Goal: Task Accomplishment & Management: Use online tool/utility

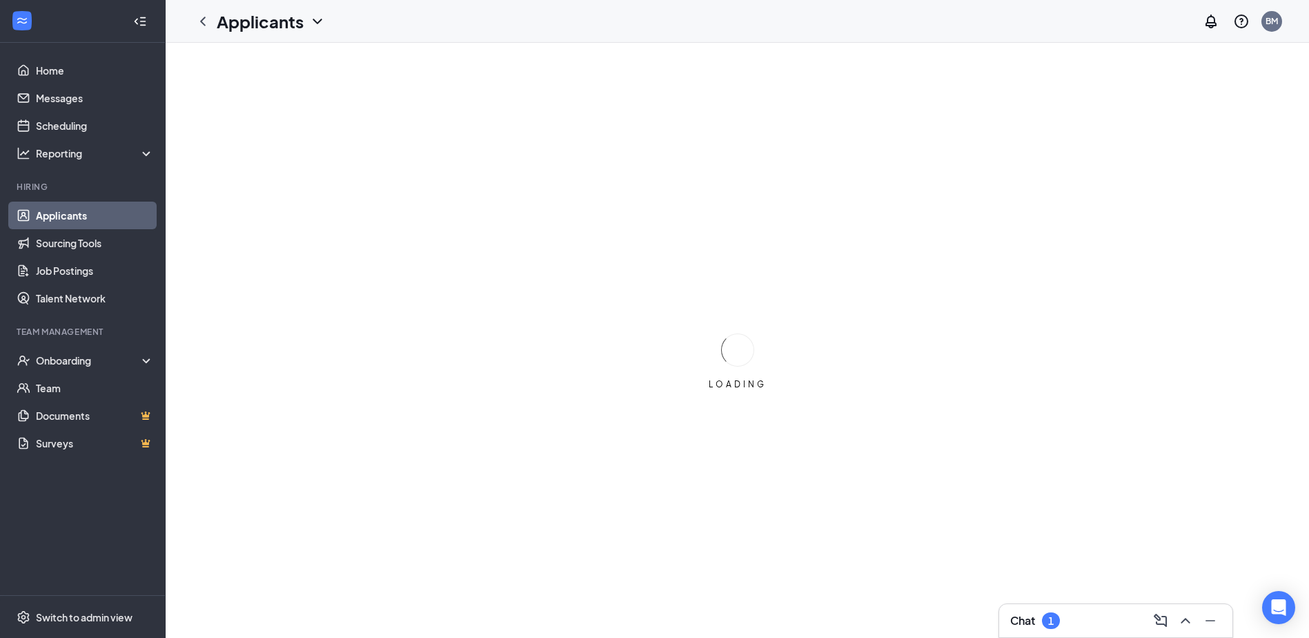
click at [1099, 616] on div "Chat 1" at bounding box center [1116, 621] width 211 height 22
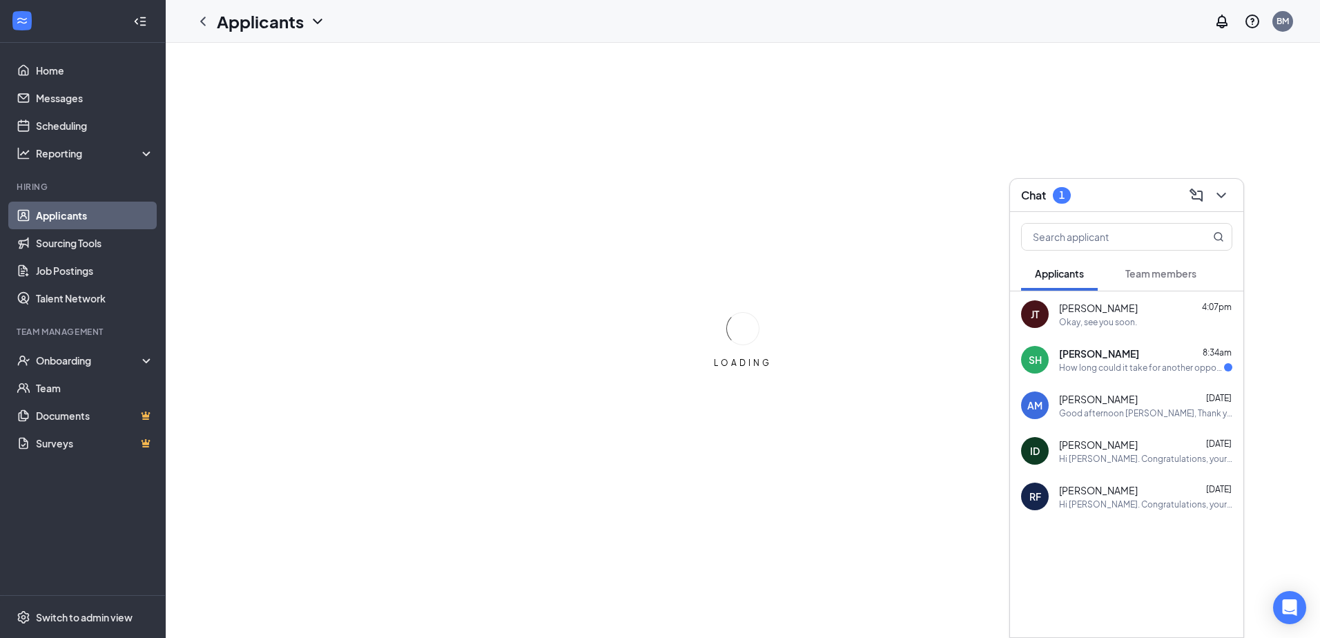
click at [1121, 343] on div "SH [PERSON_NAME] 8:34am How long could it take for another opportunity for this…" at bounding box center [1126, 360] width 233 height 46
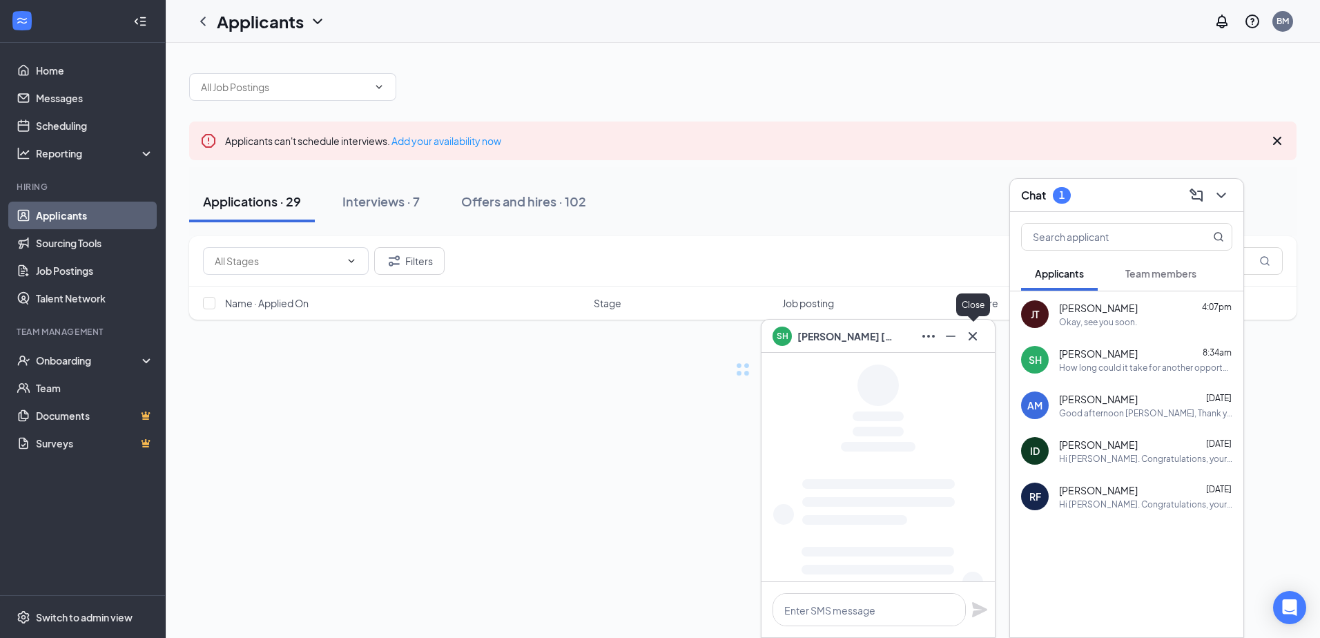
click at [972, 335] on icon "Cross" at bounding box center [972, 335] width 8 height 8
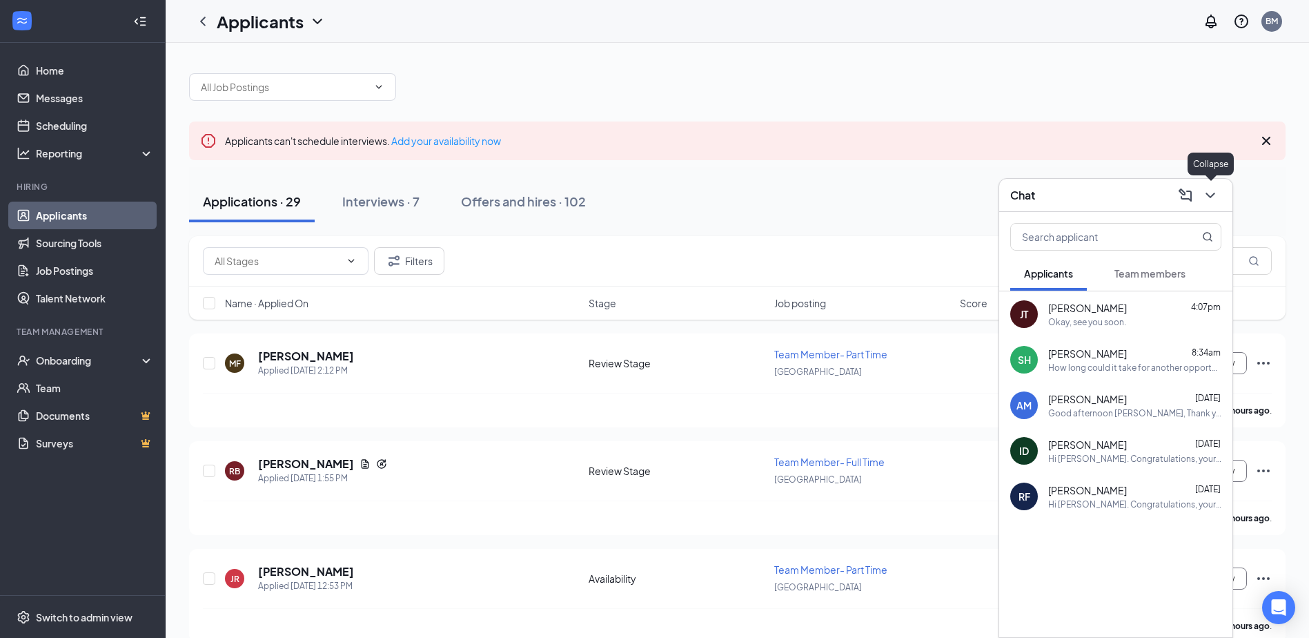
click at [1211, 190] on icon "ChevronDown" at bounding box center [1210, 195] width 17 height 17
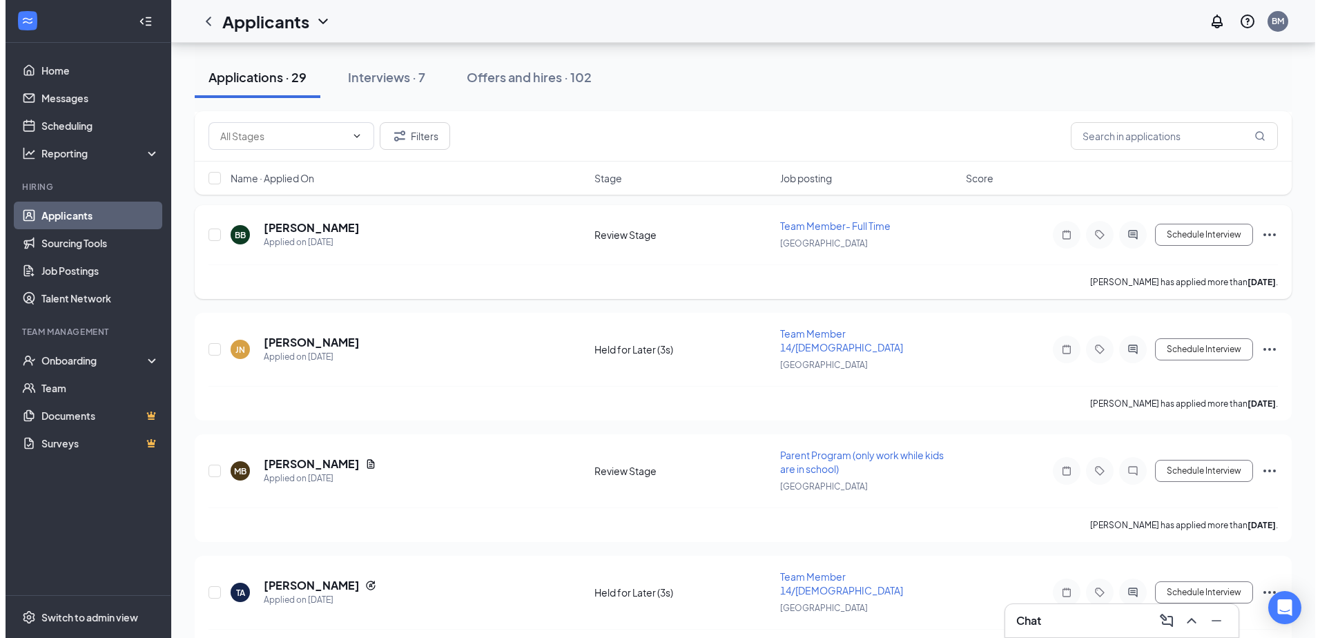
scroll to position [2308, 0]
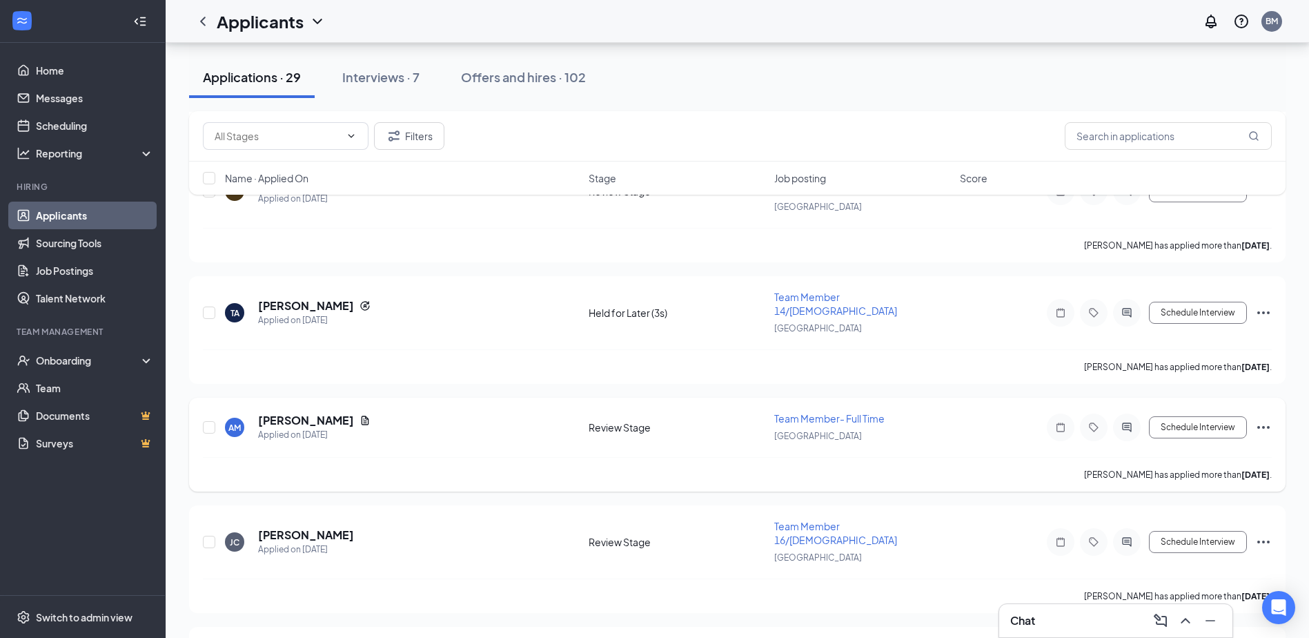
click at [315, 413] on h5 "[PERSON_NAME]" at bounding box center [306, 420] width 96 height 15
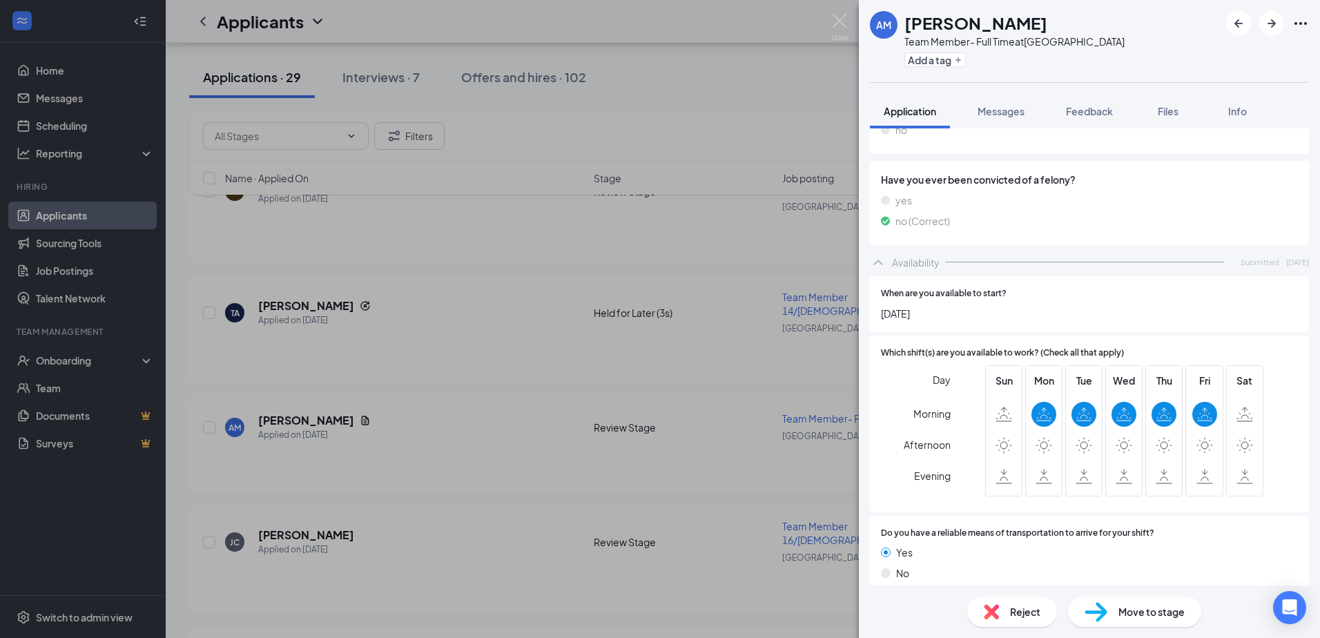
scroll to position [2124, 0]
drag, startPoint x: 874, startPoint y: 298, endPoint x: 980, endPoint y: 300, distance: 105.7
click at [980, 300] on div "When are you available to start? [DATE]" at bounding box center [1089, 301] width 439 height 56
click at [673, 371] on div "AM [PERSON_NAME] Team Member- Full Time at [GEOGRAPHIC_DATA] Add a tag Applicat…" at bounding box center [660, 319] width 1320 height 638
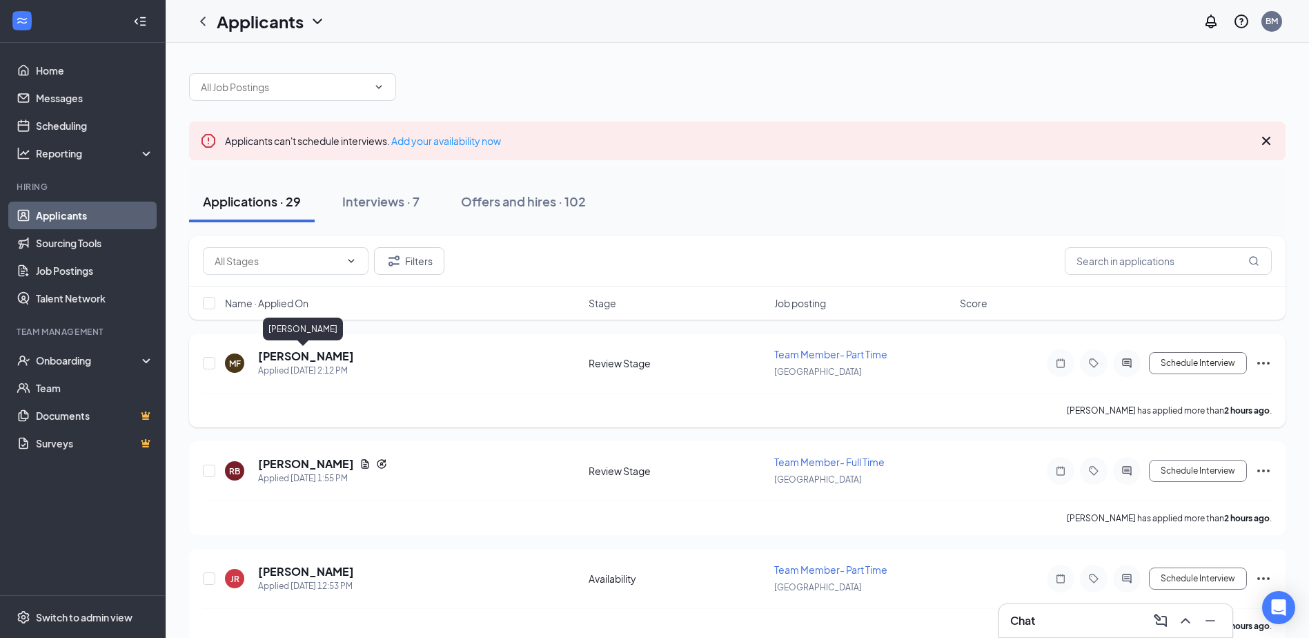
click at [280, 356] on h5 "[PERSON_NAME]" at bounding box center [306, 356] width 96 height 15
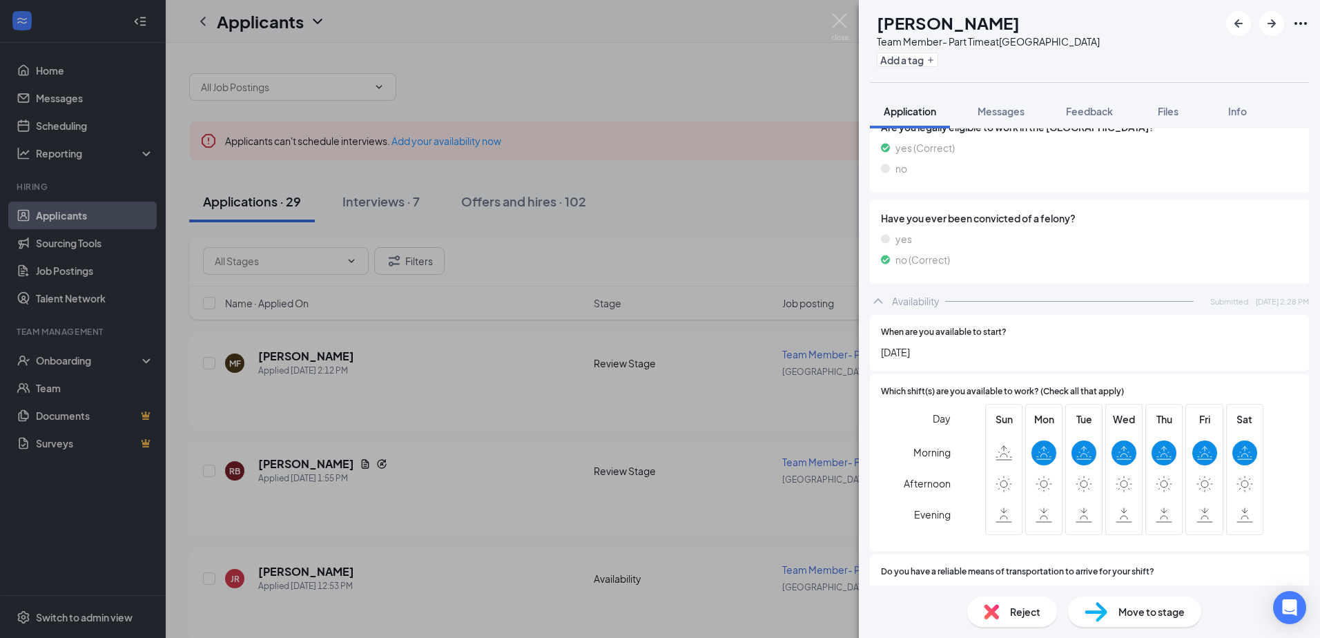
scroll to position [1368, 0]
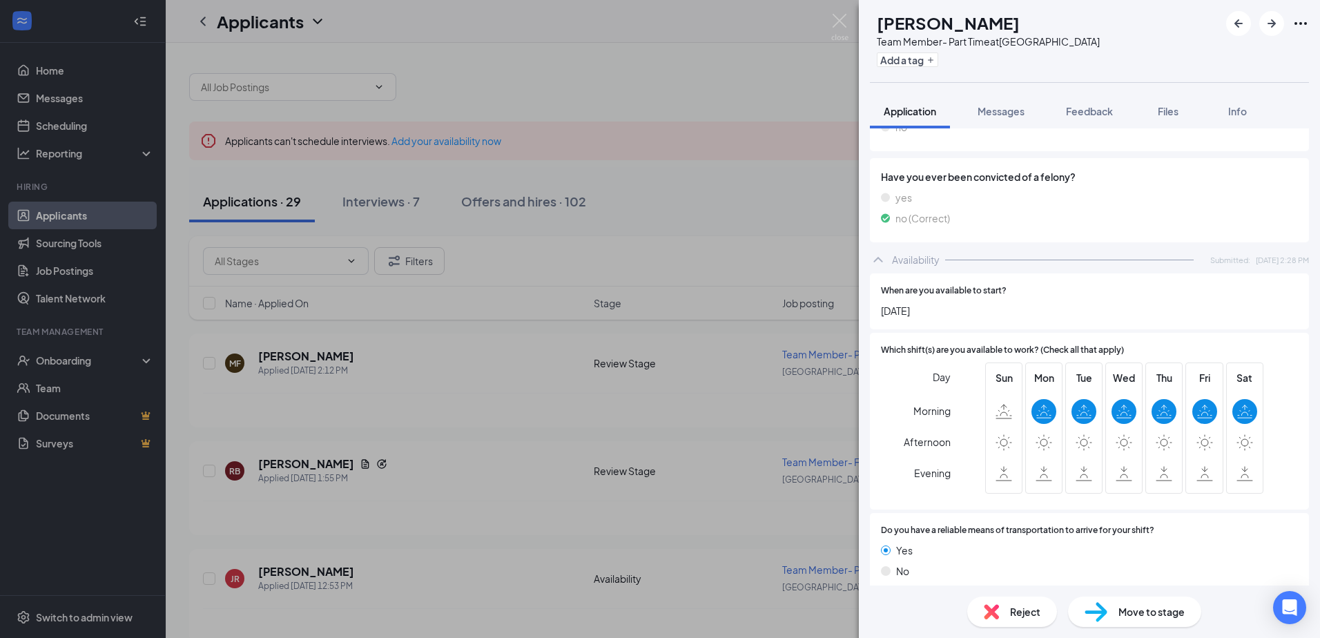
click at [462, 417] on div "MF [PERSON_NAME] Team Member- Part Time at [GEOGRAPHIC_DATA] Add a tag Applicat…" at bounding box center [660, 319] width 1320 height 638
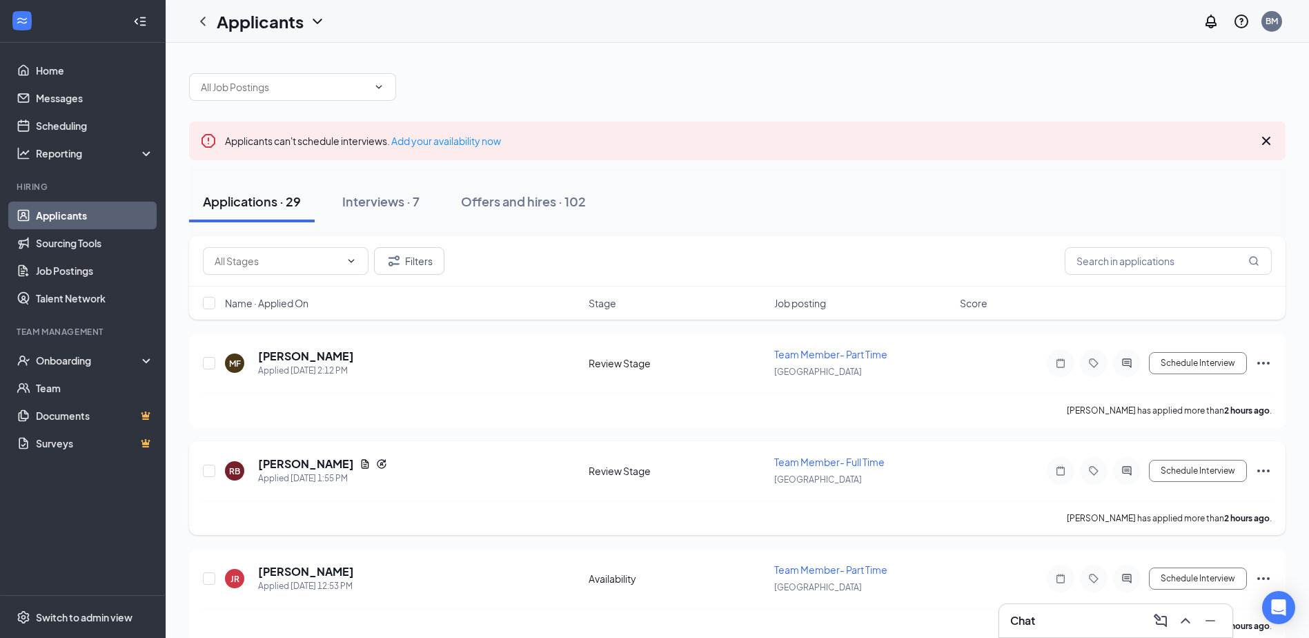
click at [282, 465] on h5 "[PERSON_NAME]" at bounding box center [306, 463] width 96 height 15
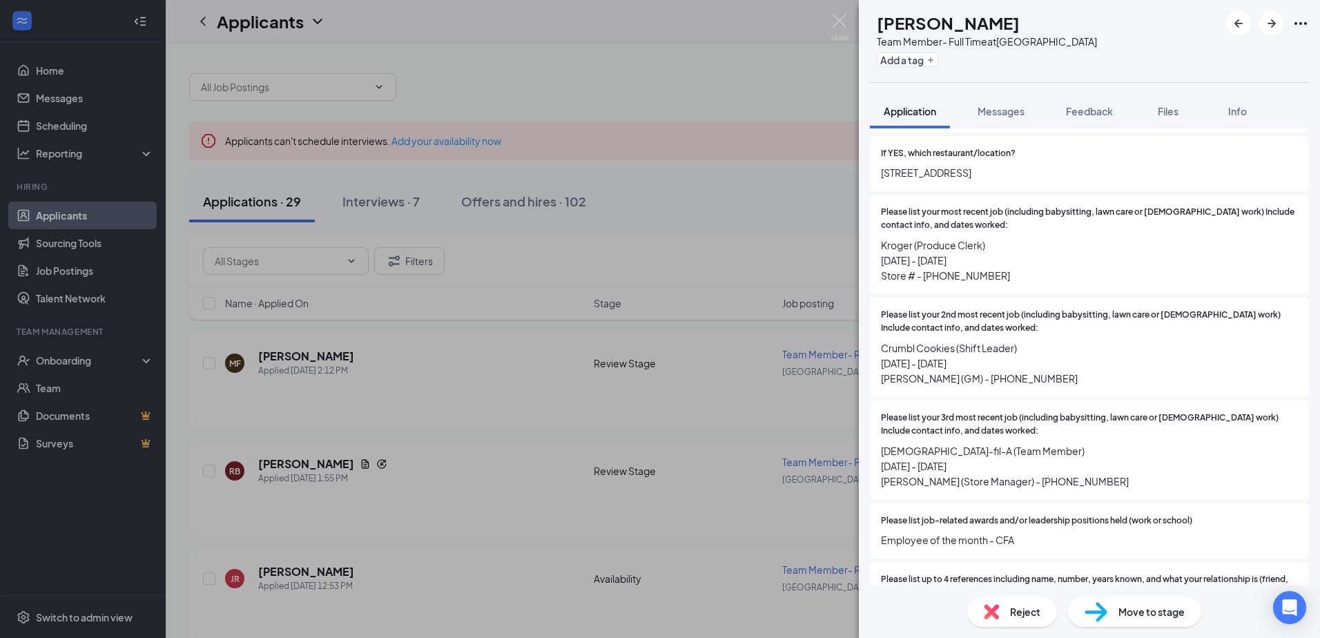
scroll to position [552, 0]
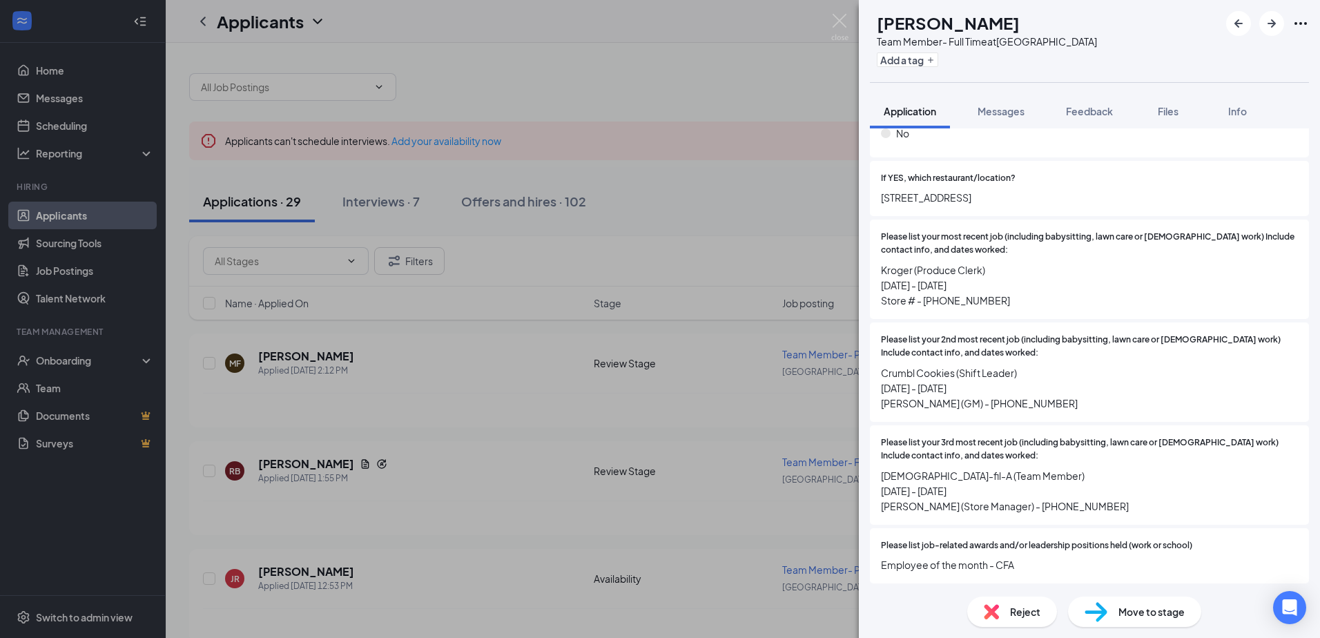
drag, startPoint x: 881, startPoint y: 173, endPoint x: 1066, endPoint y: 179, distance: 185.8
click at [1066, 190] on span "[STREET_ADDRESS]" at bounding box center [1089, 197] width 417 height 15
drag, startPoint x: 1066, startPoint y: 179, endPoint x: 1043, endPoint y: 253, distance: 76.8
click at [1043, 262] on span "Kroger (Produce Clerk) [DATE] - [DATE] Store # - [PHONE_NUMBER]" at bounding box center [1089, 285] width 417 height 46
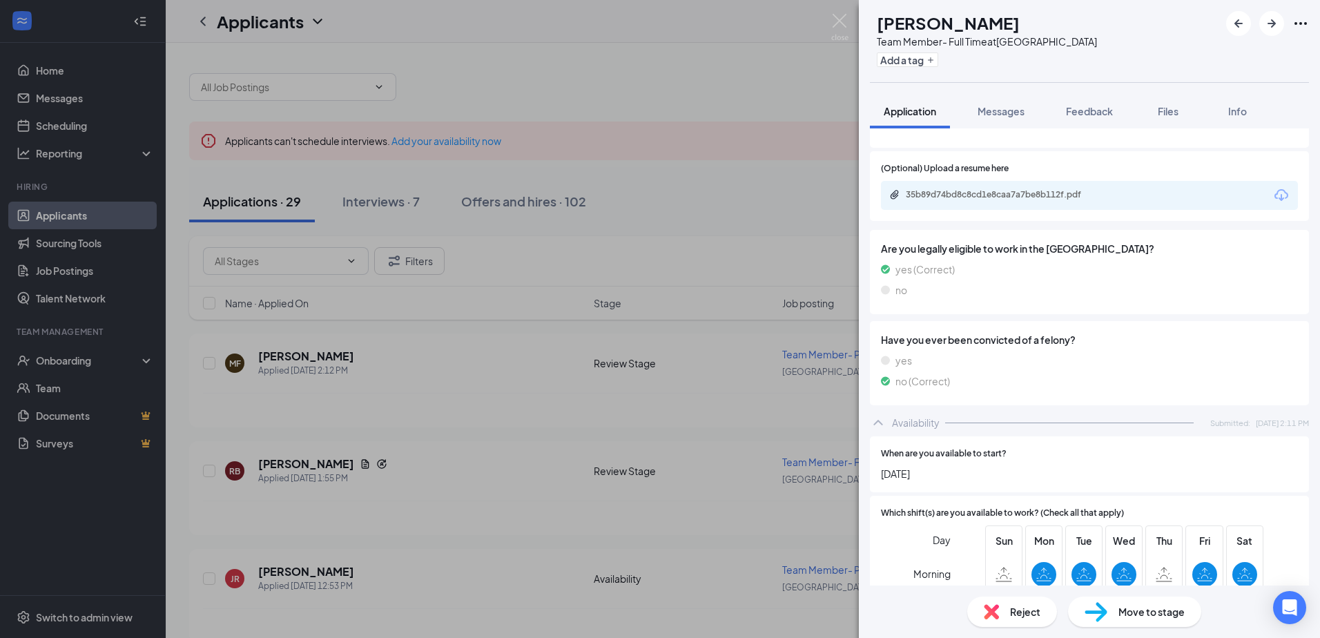
scroll to position [1381, 0]
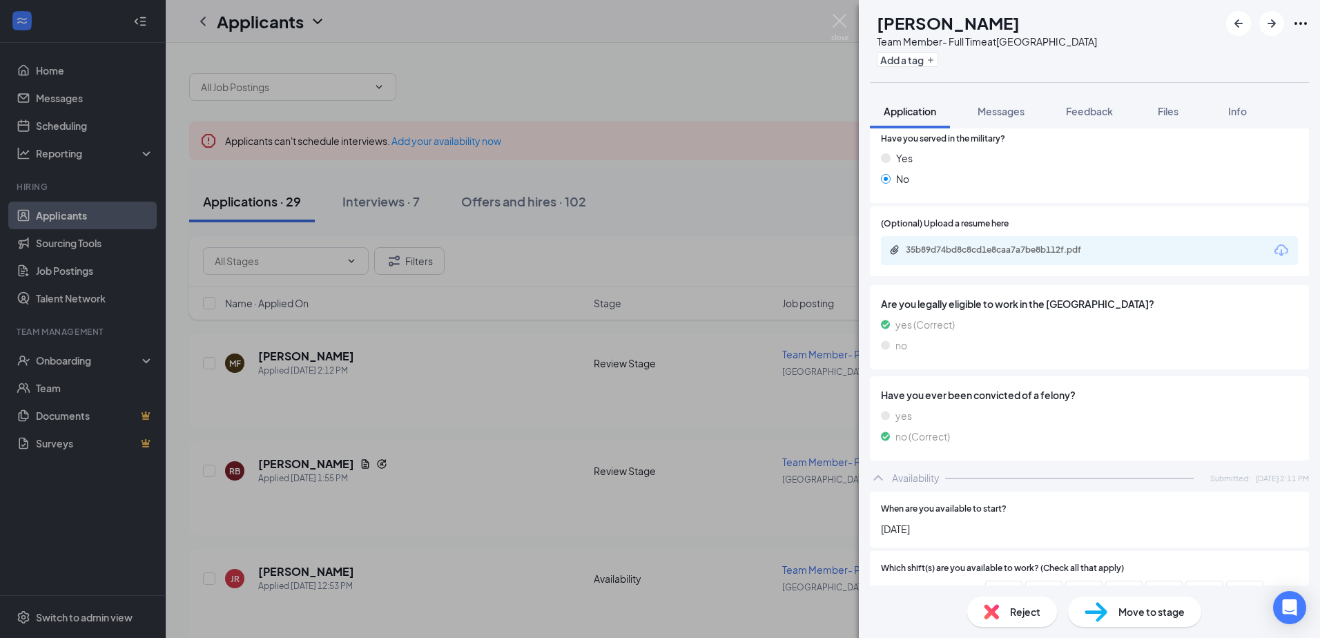
click at [1029, 236] on div "35b89d74bd8c8cd1e8caa7a7be8b112f.pdf" at bounding box center [1089, 250] width 417 height 29
click at [1025, 244] on div "35b89d74bd8c8cd1e8caa7a7be8b112f.pdf" at bounding box center [1002, 249] width 193 height 11
click at [369, 488] on div "[PERSON_NAME] Team Member- Full Time at [GEOGRAPHIC_DATA] Add a tag Application…" at bounding box center [660, 319] width 1320 height 638
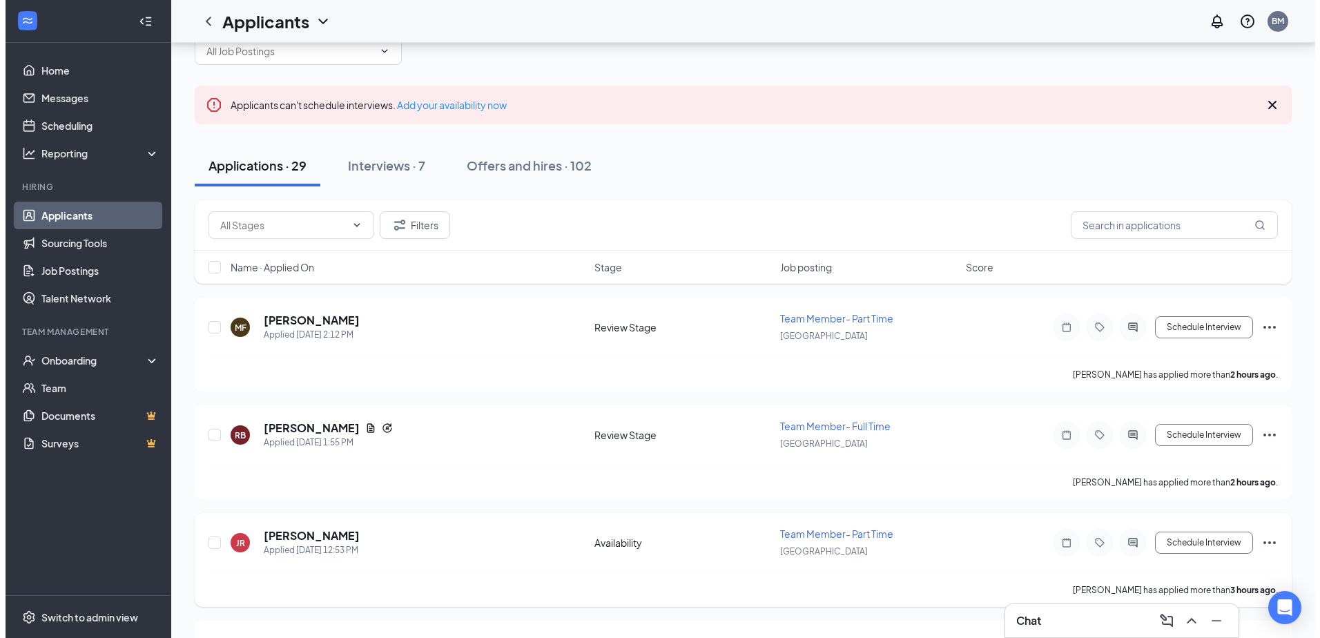
scroll to position [138, 0]
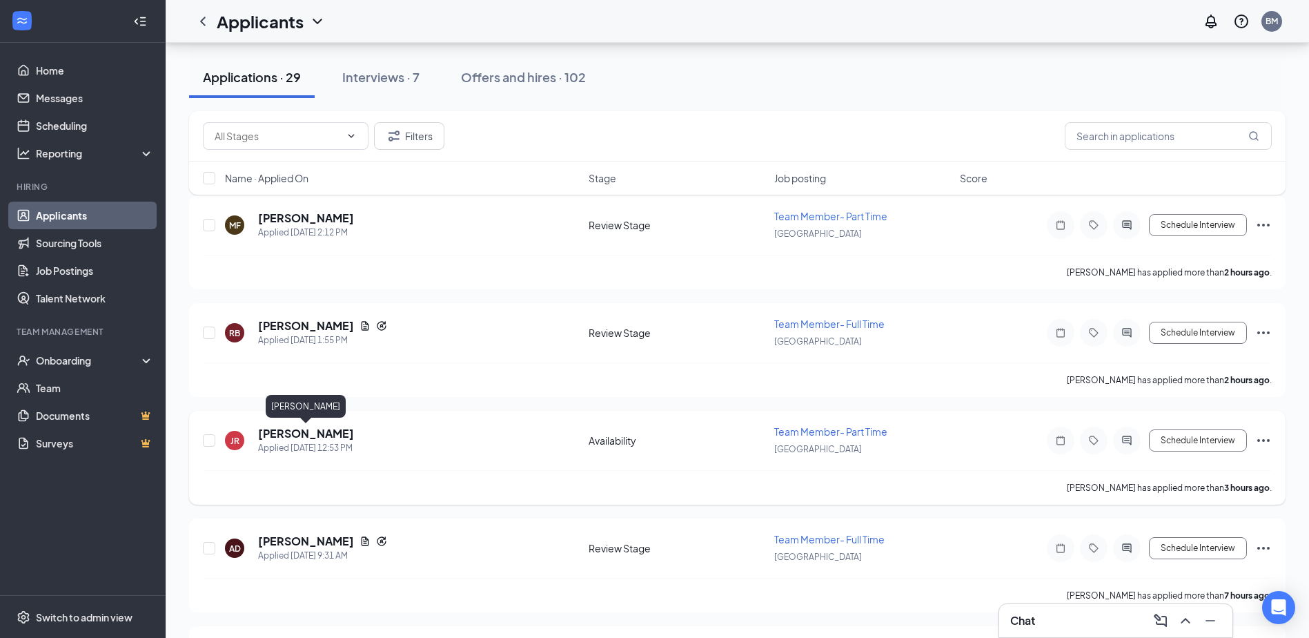
click at [289, 435] on h5 "[PERSON_NAME]" at bounding box center [306, 433] width 96 height 15
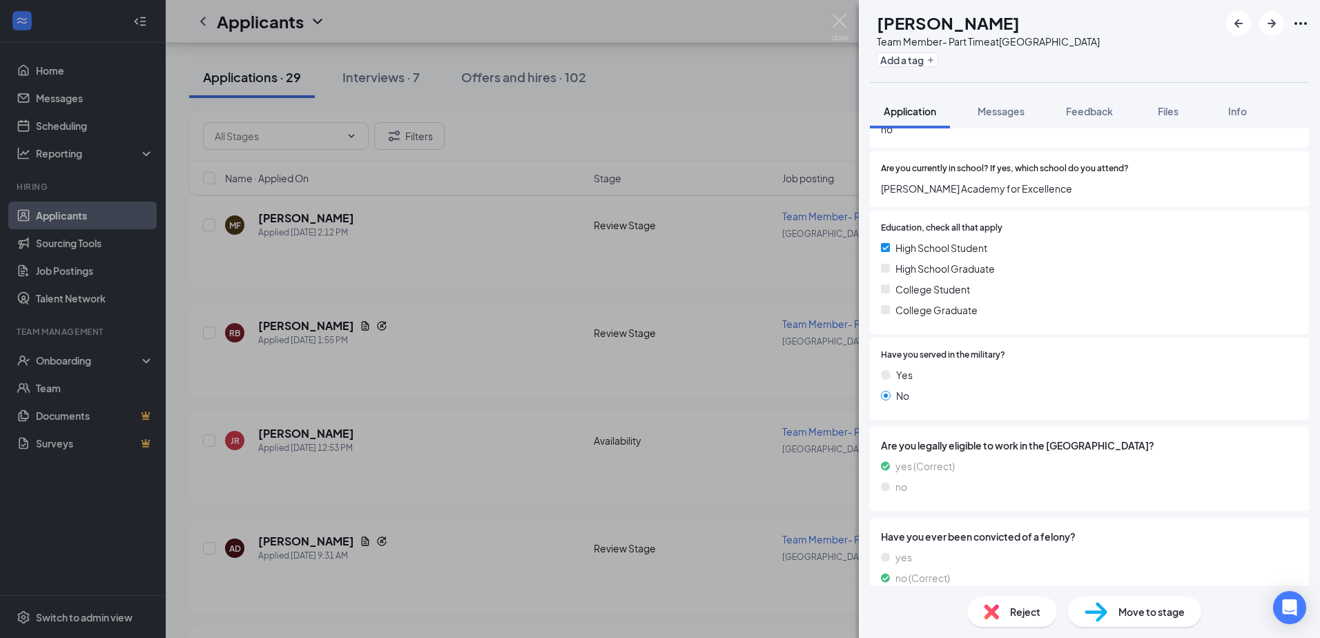
scroll to position [752, 0]
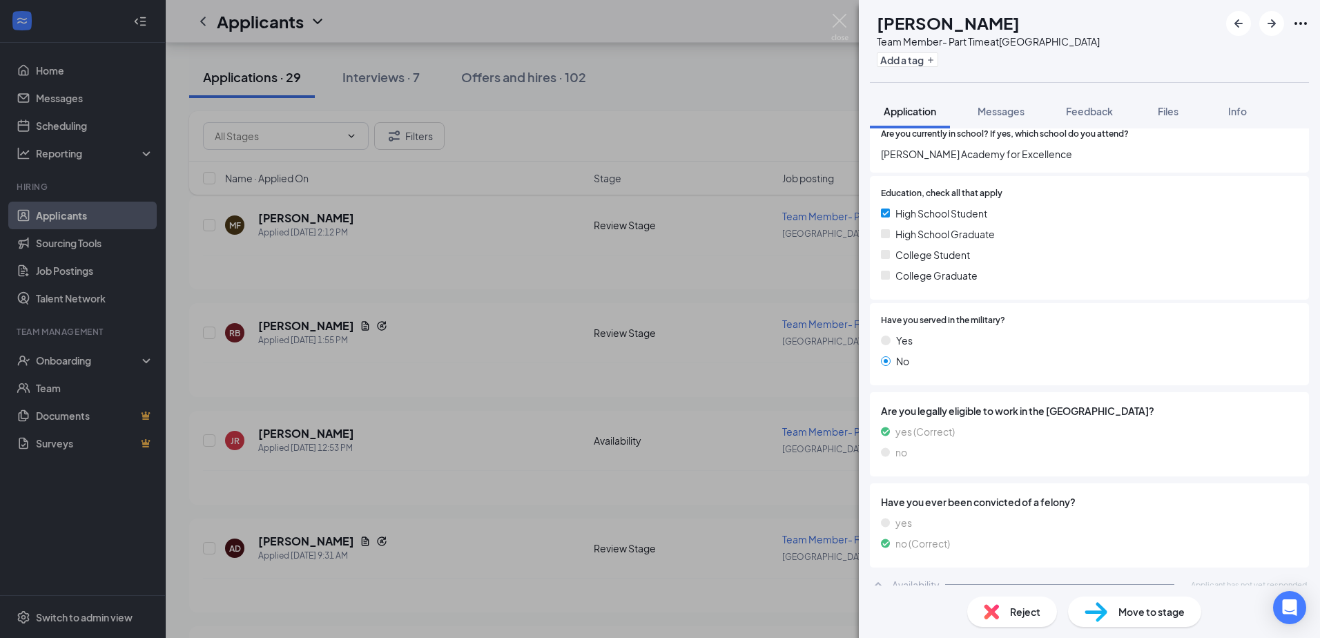
click at [661, 563] on div "JR [PERSON_NAME] Team Member- Part Time at [GEOGRAPHIC_DATA] Add a tag Applicat…" at bounding box center [660, 319] width 1320 height 638
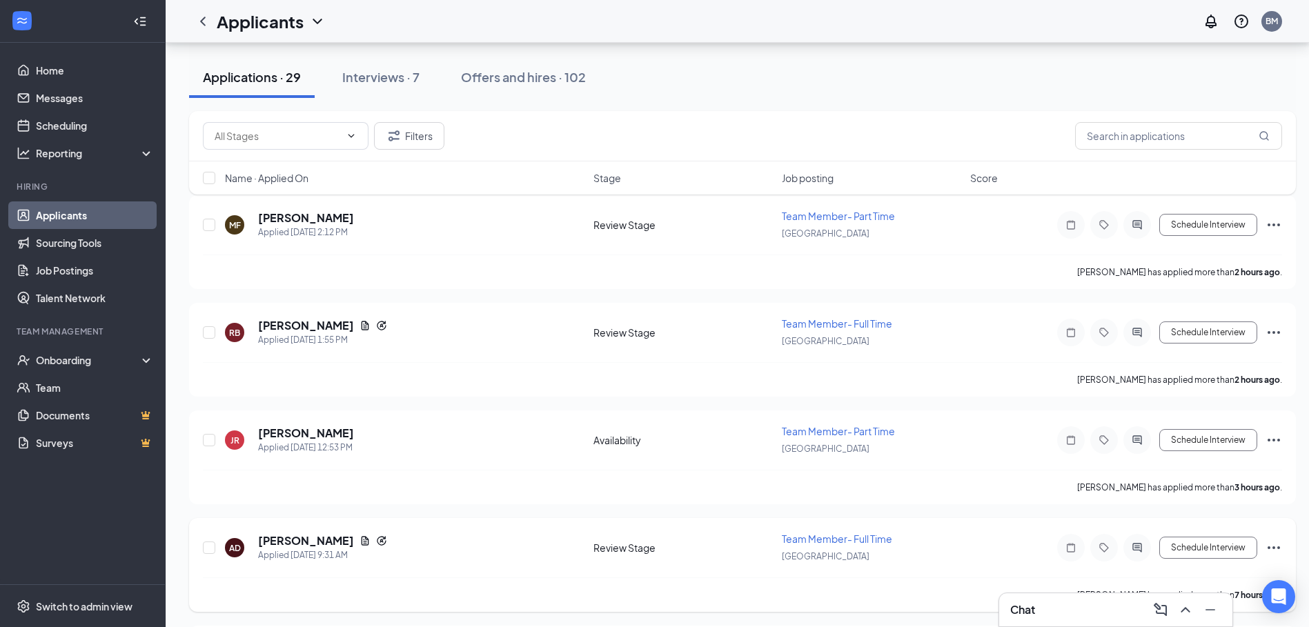
click at [275, 539] on h5 "[PERSON_NAME]" at bounding box center [306, 541] width 96 height 15
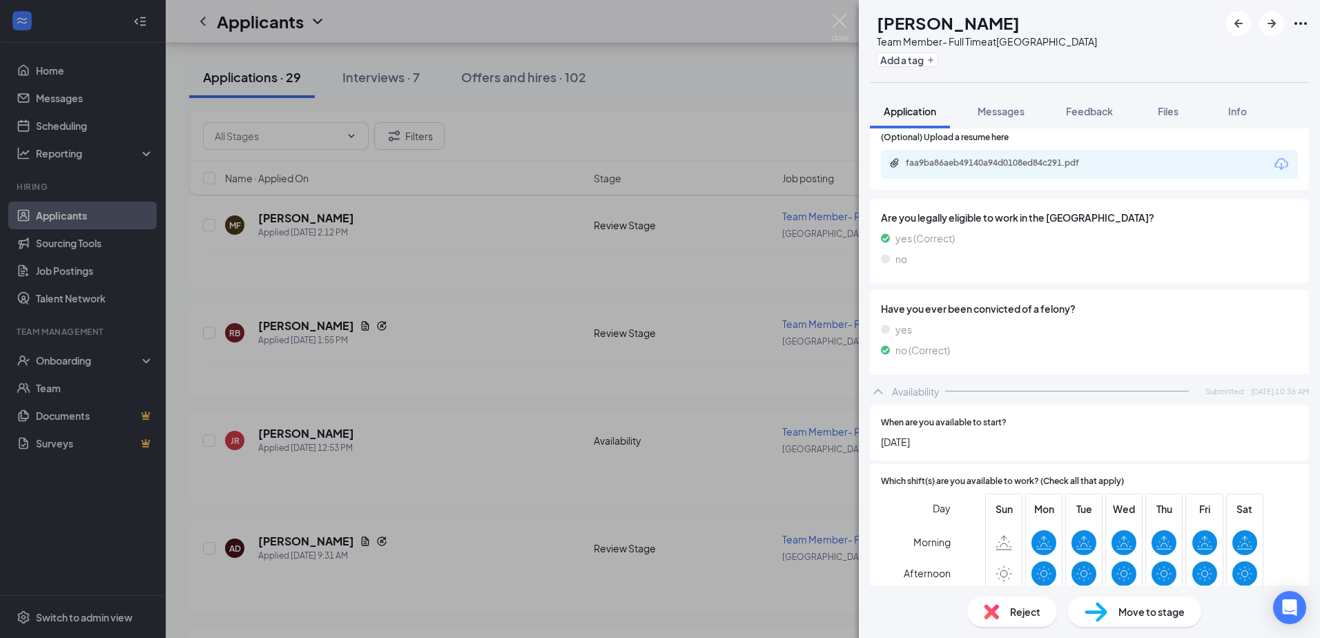
scroll to position [1439, 0]
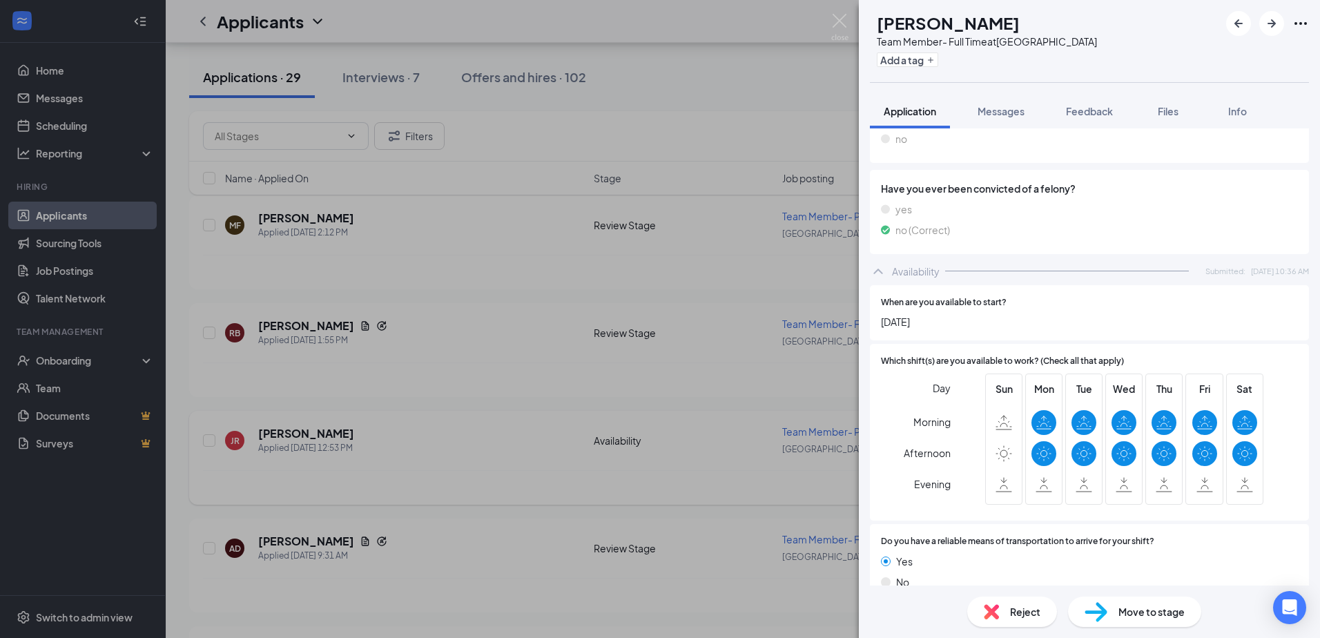
click at [470, 478] on div "AD [PERSON_NAME] Team Member- Full Time at [GEOGRAPHIC_DATA] Add a tag Applicat…" at bounding box center [660, 319] width 1320 height 638
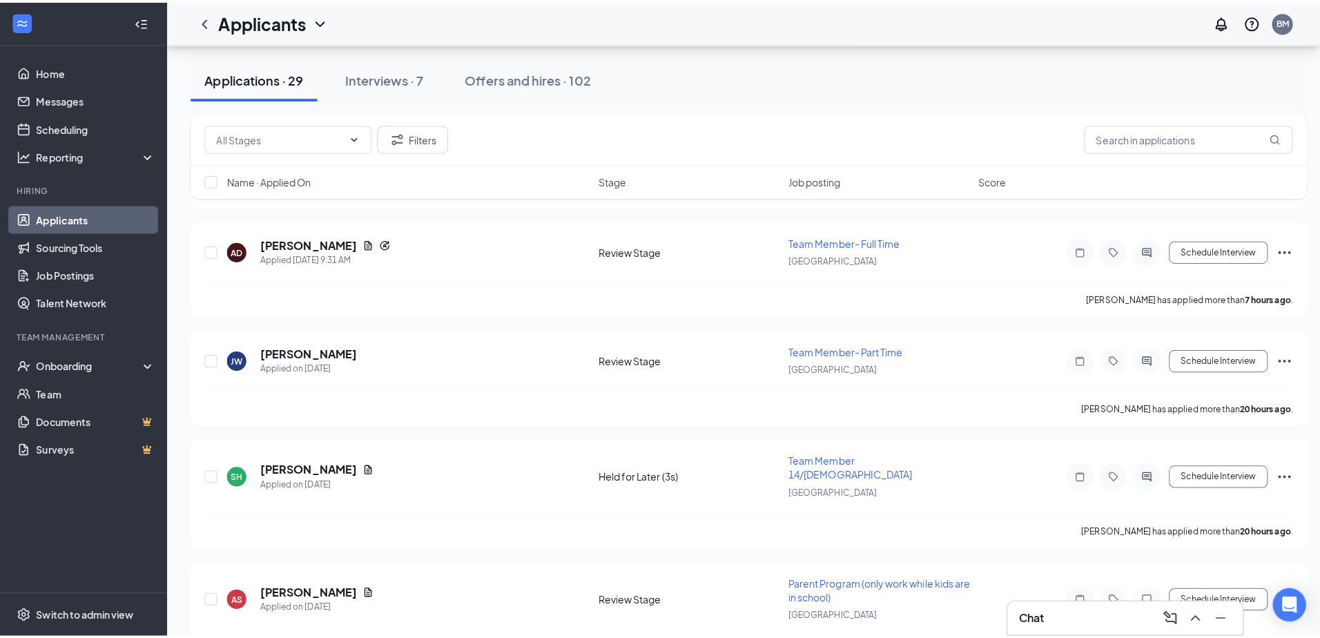
scroll to position [414, 0]
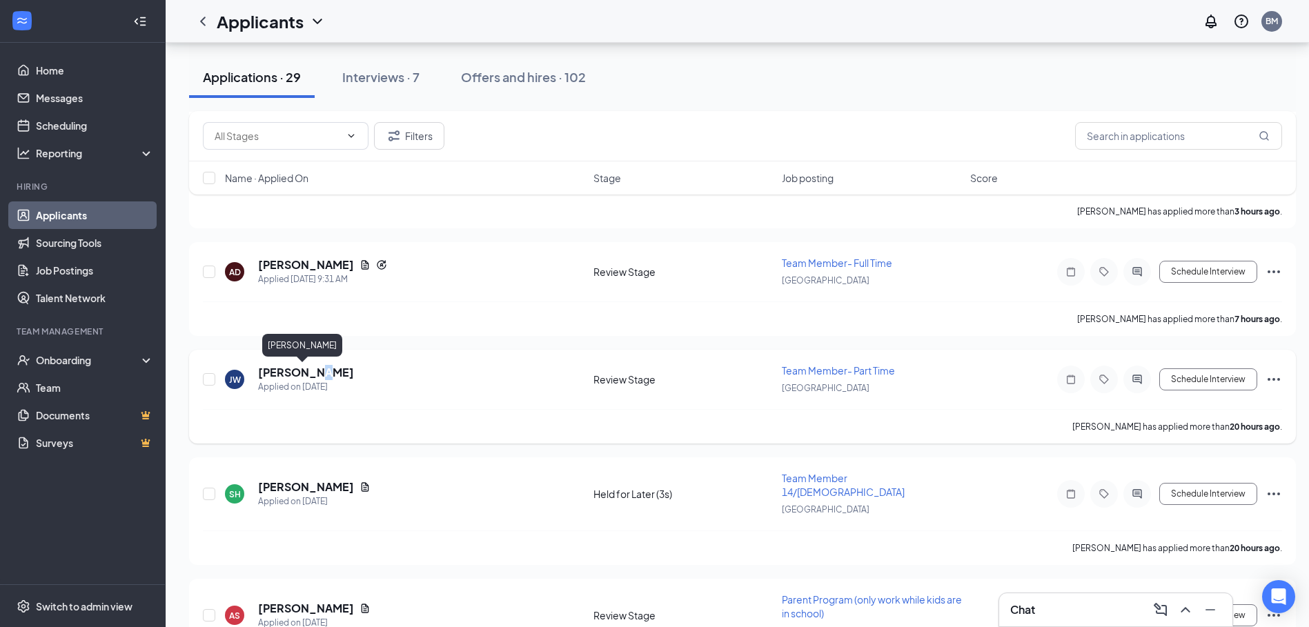
click at [311, 369] on h5 "[PERSON_NAME]" at bounding box center [306, 372] width 96 height 15
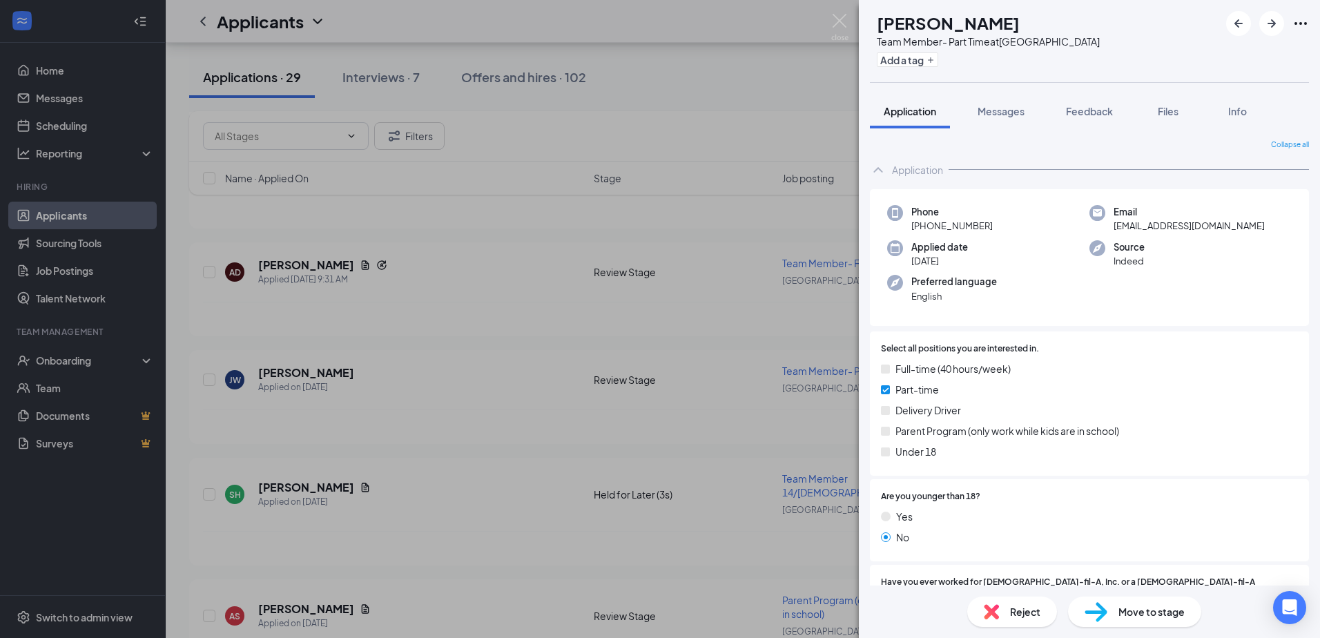
click at [748, 403] on div "[PERSON_NAME] Team Member- Part Time at [GEOGRAPHIC_DATA] Add a tag Application…" at bounding box center [660, 319] width 1320 height 638
